Goal: Find specific page/section: Find specific page/section

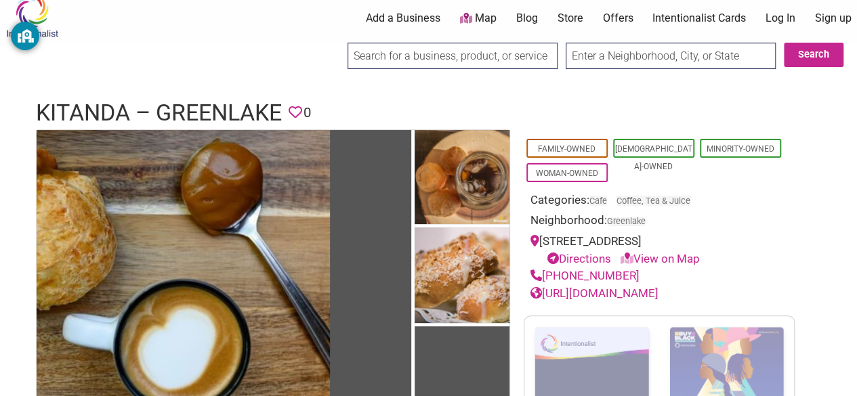
scroll to position [11, 0]
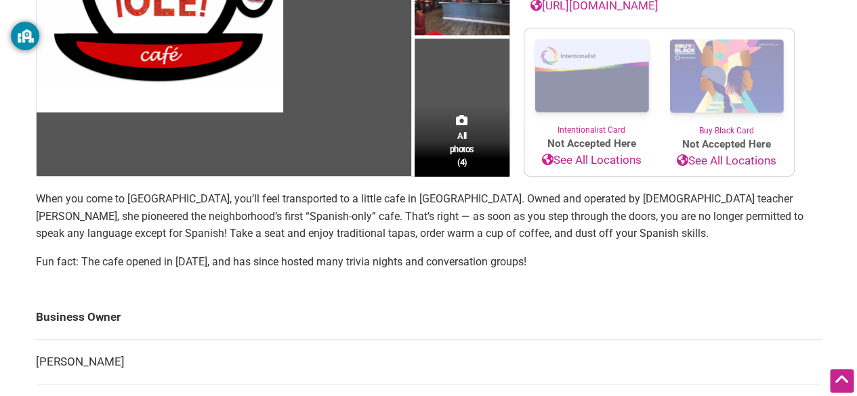
scroll to position [276, 0]
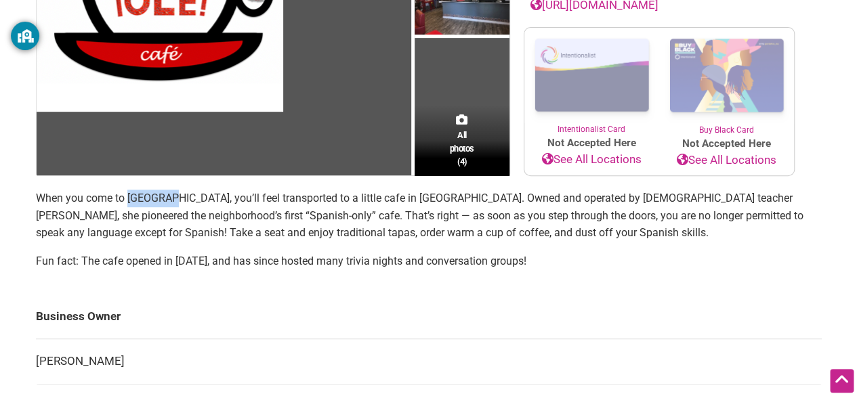
drag, startPoint x: 127, startPoint y: 196, endPoint x: 169, endPoint y: 198, distance: 41.4
click at [169, 198] on p "When you come to Olé Café, you’ll feel transported to a little cafe in Spain. O…" at bounding box center [429, 216] width 786 height 52
copy p "Olé Café"
